Goal: Task Accomplishment & Management: Use online tool/utility

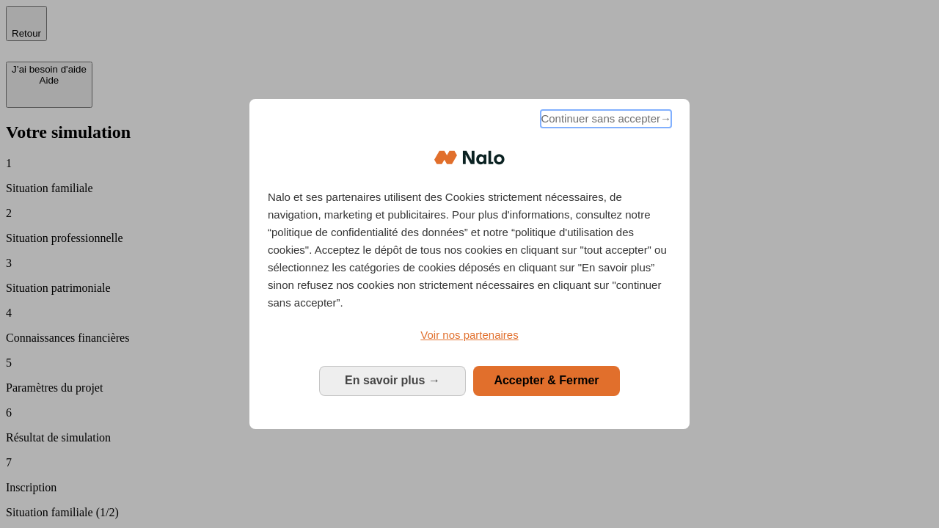
click at [604, 121] on span "Continuer sans accepter →" at bounding box center [606, 119] width 131 height 18
